Goal: Navigation & Orientation: Find specific page/section

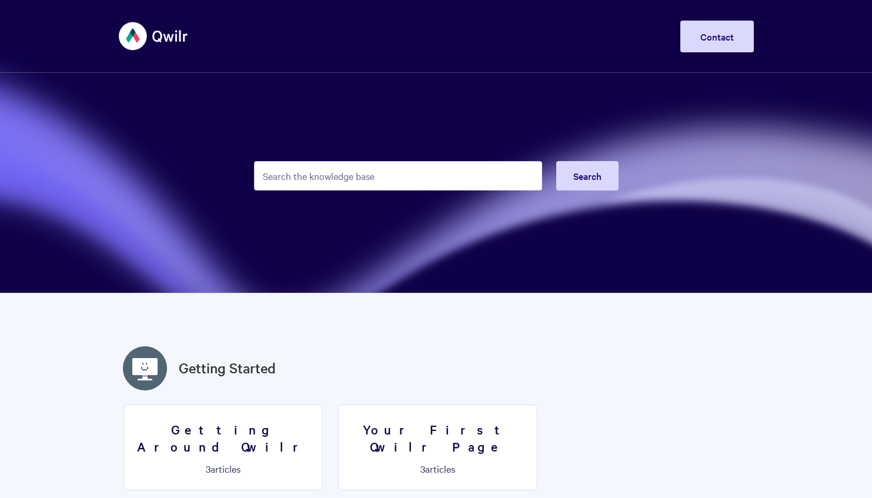
click at [167, 33] on img at bounding box center [154, 36] width 70 height 44
click at [159, 36] on img at bounding box center [154, 36] width 70 height 44
click at [164, 36] on img at bounding box center [154, 36] width 70 height 44
